Goal: Task Accomplishment & Management: Complete application form

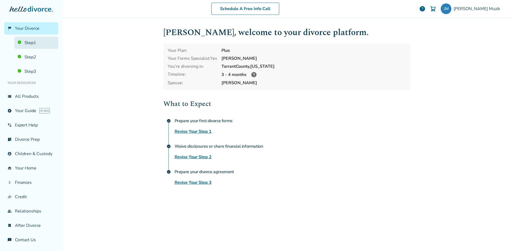
click at [35, 42] on link "Step 1" at bounding box center [36, 43] width 44 height 12
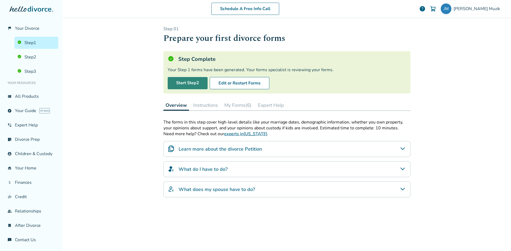
click at [188, 80] on link "Start Step 2" at bounding box center [188, 83] width 40 height 12
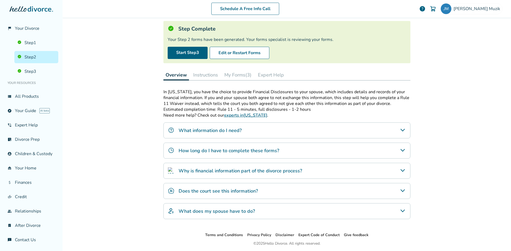
scroll to position [22, 0]
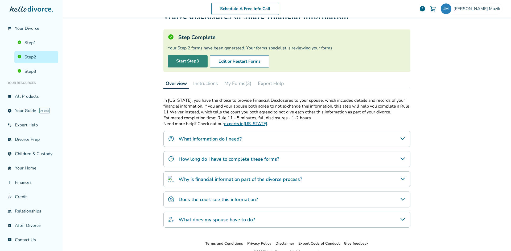
click at [188, 62] on link "Start Step 3" at bounding box center [188, 61] width 40 height 12
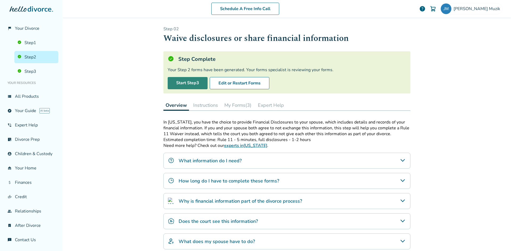
click at [184, 82] on link "Start Step 3" at bounding box center [188, 83] width 40 height 12
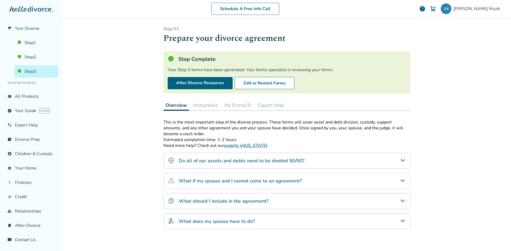
click at [230, 104] on button "My Forms (3)" at bounding box center [237, 105] width 31 height 11
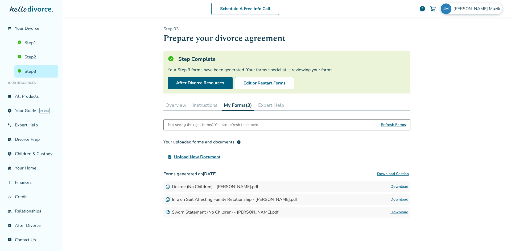
click at [470, 9] on span "[PERSON_NAME]" at bounding box center [477, 9] width 49 height 6
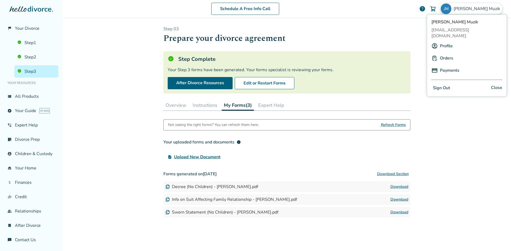
click at [446, 41] on link "Profile" at bounding box center [446, 46] width 13 height 10
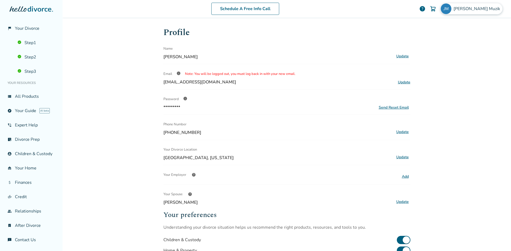
click at [469, 10] on div "[PERSON_NAME]" at bounding box center [471, 8] width 62 height 11
click at [391, 36] on h1 "Profile" at bounding box center [286, 32] width 247 height 13
click at [25, 100] on link "view_list All Products" at bounding box center [31, 96] width 54 height 12
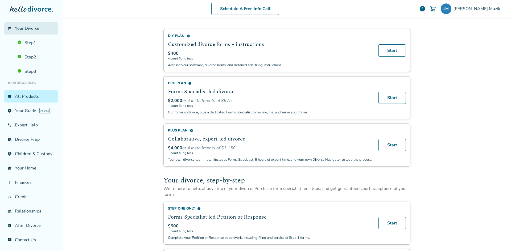
click at [27, 26] on span "Your Divorce" at bounding box center [27, 29] width 24 height 6
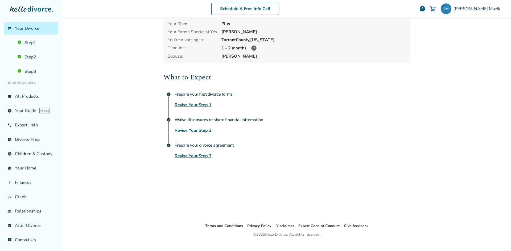
scroll to position [26, 0]
click at [27, 96] on link "view_list All Products" at bounding box center [31, 96] width 54 height 12
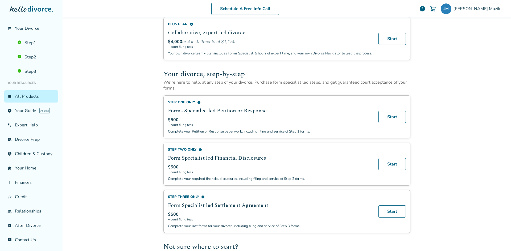
click at [33, 13] on div at bounding box center [31, 14] width 54 height 16
click at [25, 7] on icon at bounding box center [31, 8] width 43 height 5
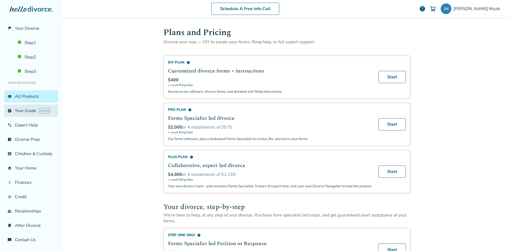
click at [36, 113] on link "explore Your Guide AI beta" at bounding box center [31, 111] width 54 height 12
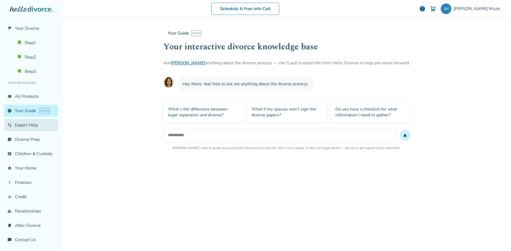
click at [35, 123] on link "phone_in_talk Expert Help" at bounding box center [31, 125] width 54 height 12
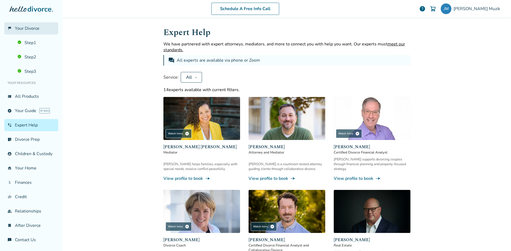
click at [28, 29] on span "Your Divorce" at bounding box center [27, 29] width 24 height 6
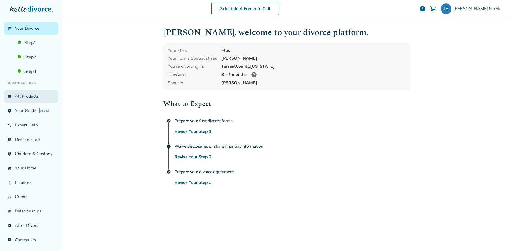
click at [28, 101] on link "view_list All Products" at bounding box center [31, 96] width 54 height 12
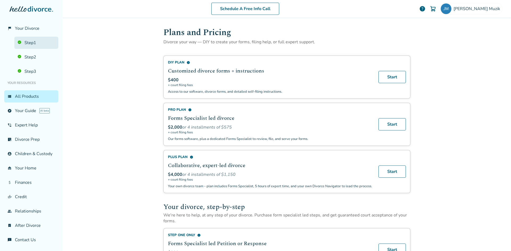
click at [33, 44] on link "Step 1" at bounding box center [36, 43] width 44 height 12
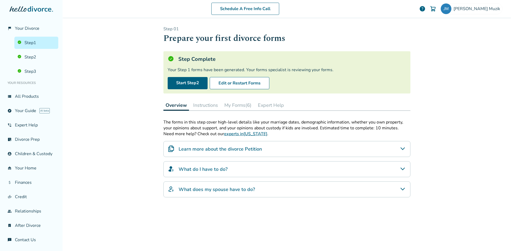
click at [234, 104] on button "My Forms (6)" at bounding box center [237, 105] width 31 height 11
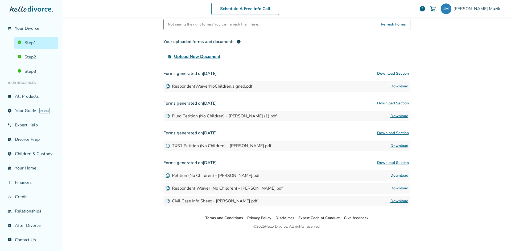
scroll to position [102, 0]
click at [391, 83] on link "Download" at bounding box center [399, 85] width 18 height 6
